Goal: Navigation & Orientation: Find specific page/section

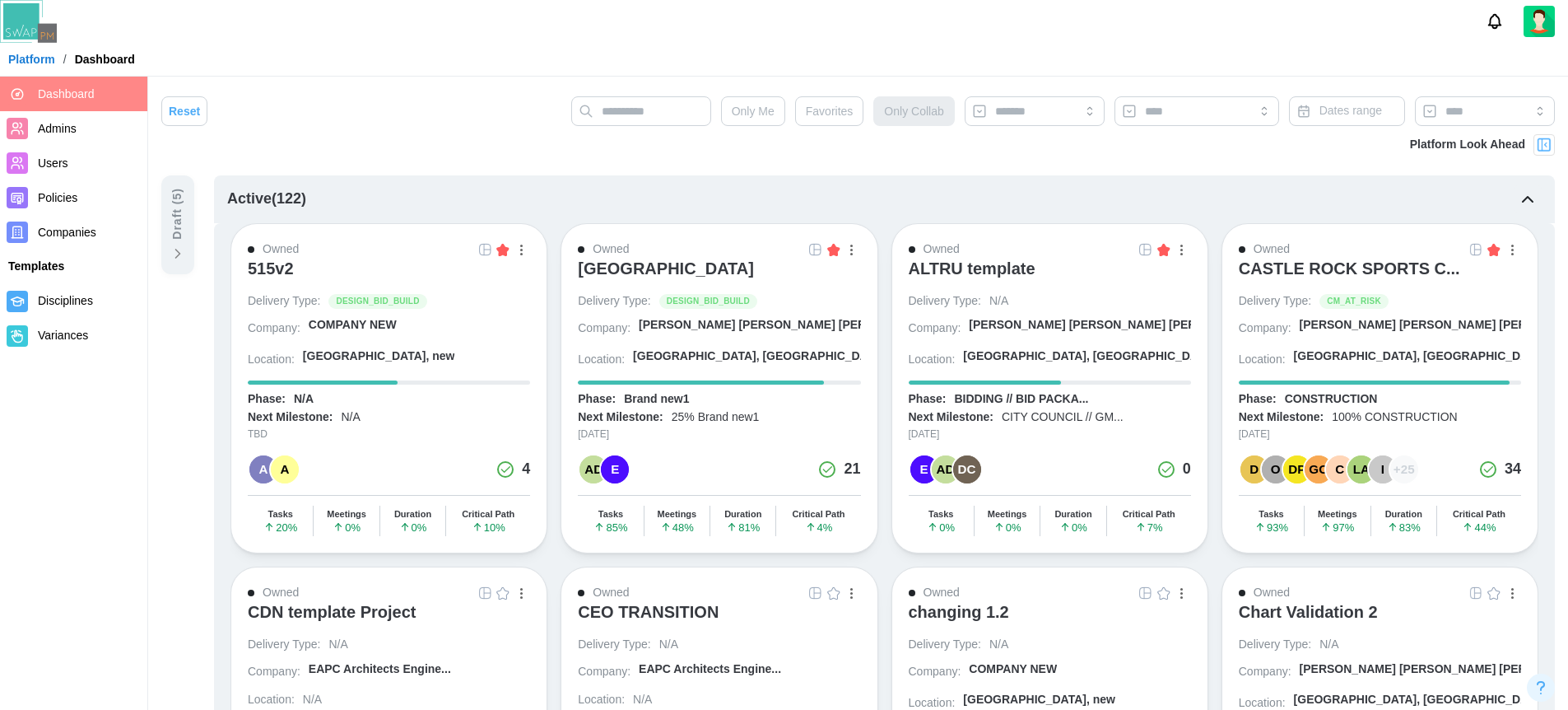
click at [664, 265] on div "[GEOGRAPHIC_DATA]" at bounding box center [666, 269] width 176 height 20
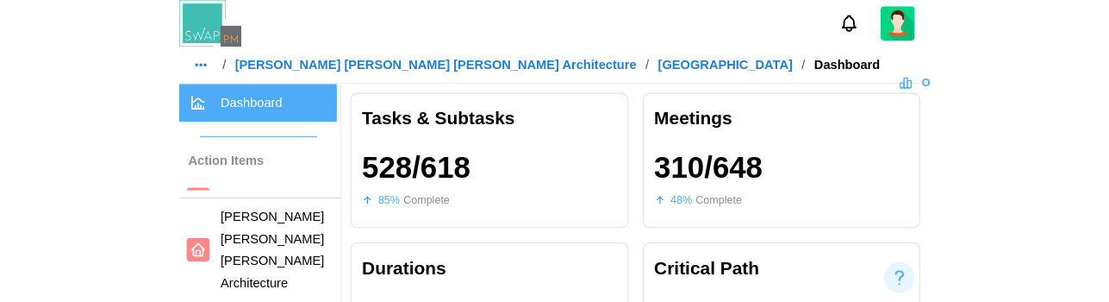
scroll to position [0, 5159]
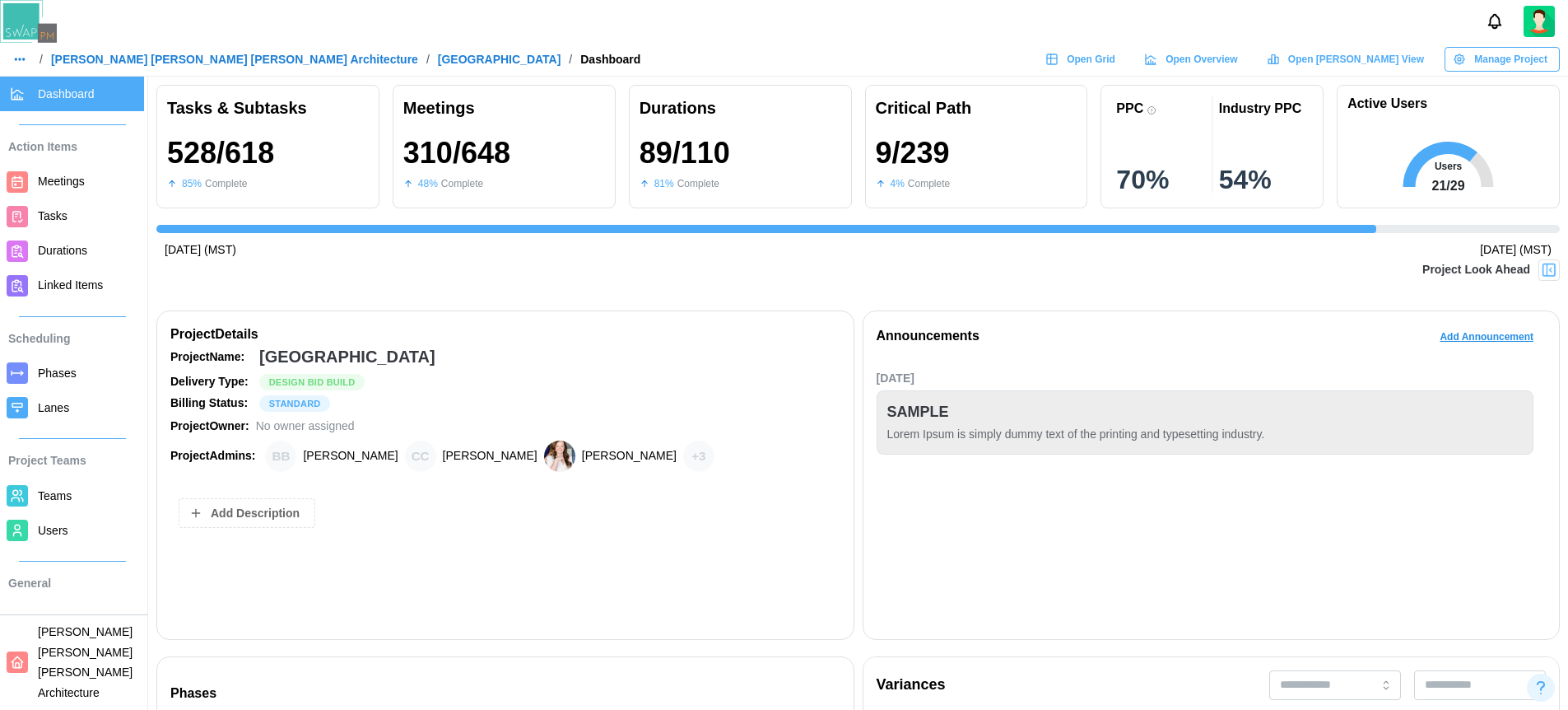
click at [175, 63] on link "Barker Rinker Seacat Architecture" at bounding box center [234, 59] width 367 height 11
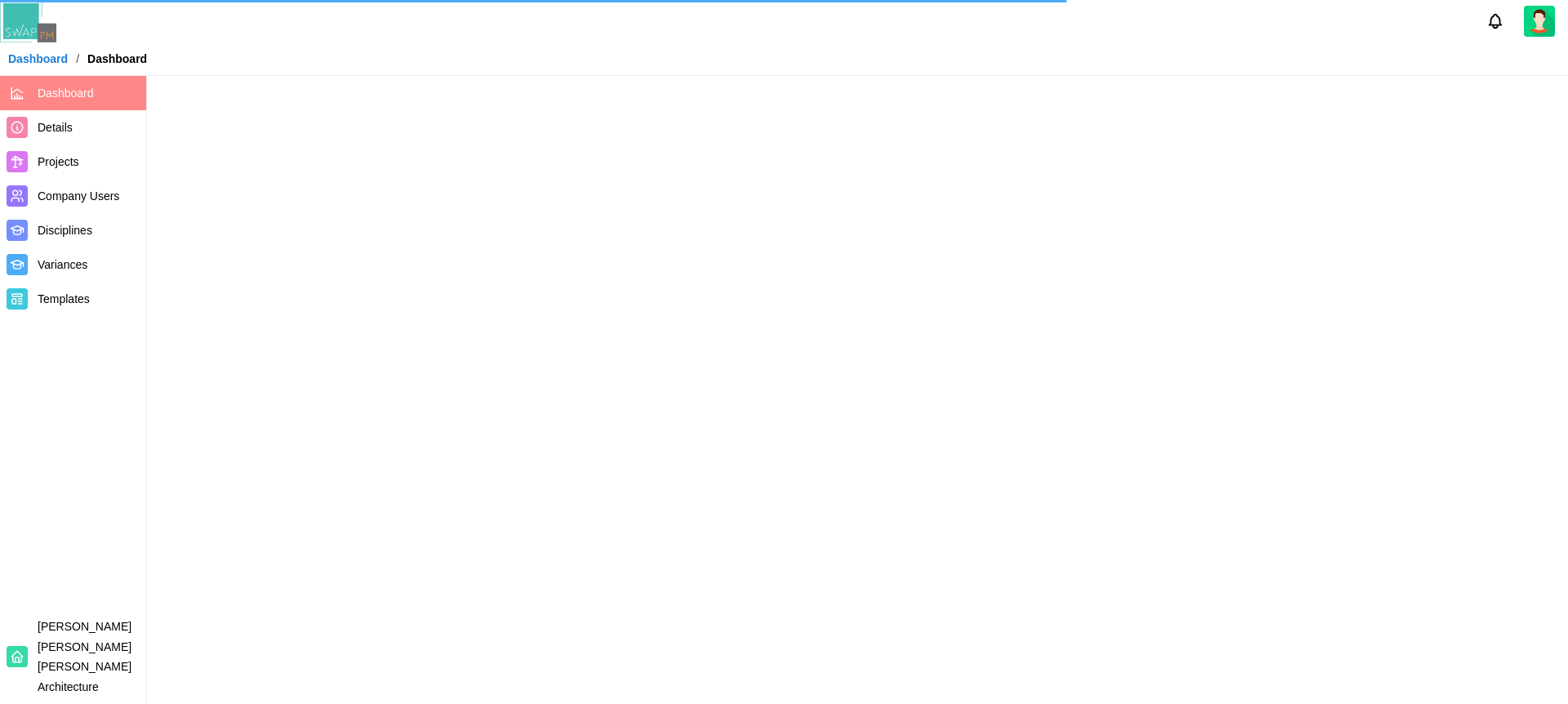
click at [1222, 63] on div "Dashboard / Dashboard" at bounding box center [784, 59] width 1568 height 25
click at [1234, 61] on div "Dashboard / Dashboard" at bounding box center [784, 59] width 1568 height 25
click at [1221, 66] on div "Dashboard / Dashboard" at bounding box center [784, 59] width 1568 height 25
